Goal: Task Accomplishment & Management: Manage account settings

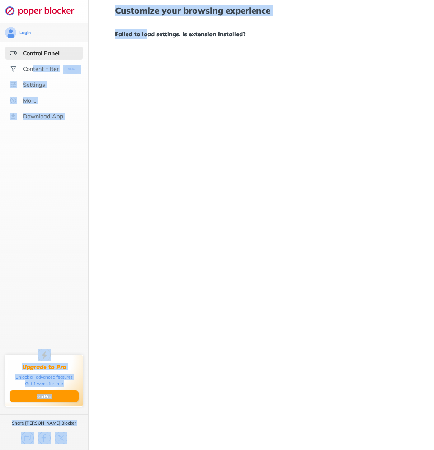
drag, startPoint x: 33, startPoint y: 70, endPoint x: 147, endPoint y: 86, distance: 115.2
click at [147, 86] on div "Login Control Panel Content Filter Settings More Download App Upgrade to Pro Un…" at bounding box center [217, 225] width 434 height 450
click at [147, 86] on div "Customize your browsing experience Failed to load settings. Is extension instal…" at bounding box center [266, 225] width 355 height 450
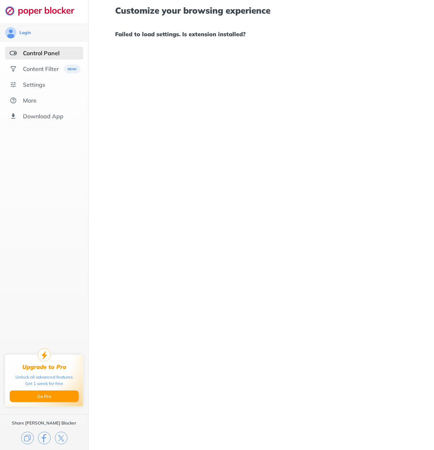
click at [43, 58] on div "Control Panel" at bounding box center [44, 53] width 78 height 13
click at [44, 53] on div "Control Panel" at bounding box center [41, 53] width 37 height 7
click at [43, 56] on div "Control Panel" at bounding box center [41, 53] width 37 height 7
click at [34, 73] on div "Content Filter" at bounding box center [44, 68] width 78 height 13
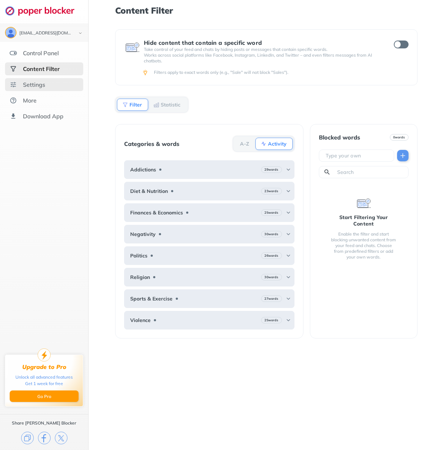
click at [34, 84] on div "Settings" at bounding box center [34, 84] width 22 height 7
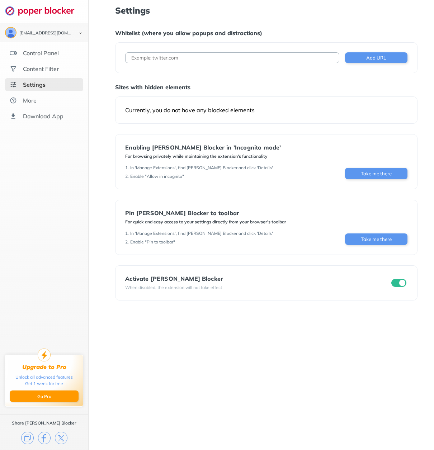
click at [175, 54] on input at bounding box center [232, 57] width 214 height 11
type input ","
type input "mega"
click at [34, 118] on div "Download App" at bounding box center [43, 116] width 41 height 7
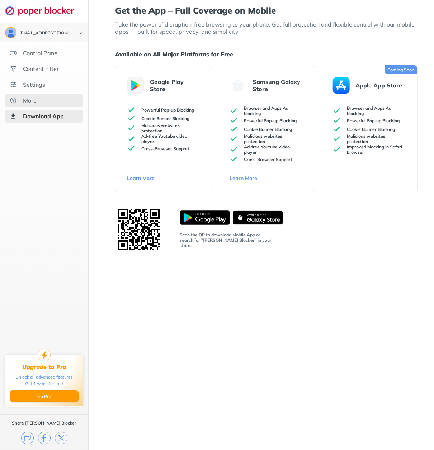
click at [30, 105] on div "More" at bounding box center [44, 100] width 78 height 13
